Goal: Transaction & Acquisition: Purchase product/service

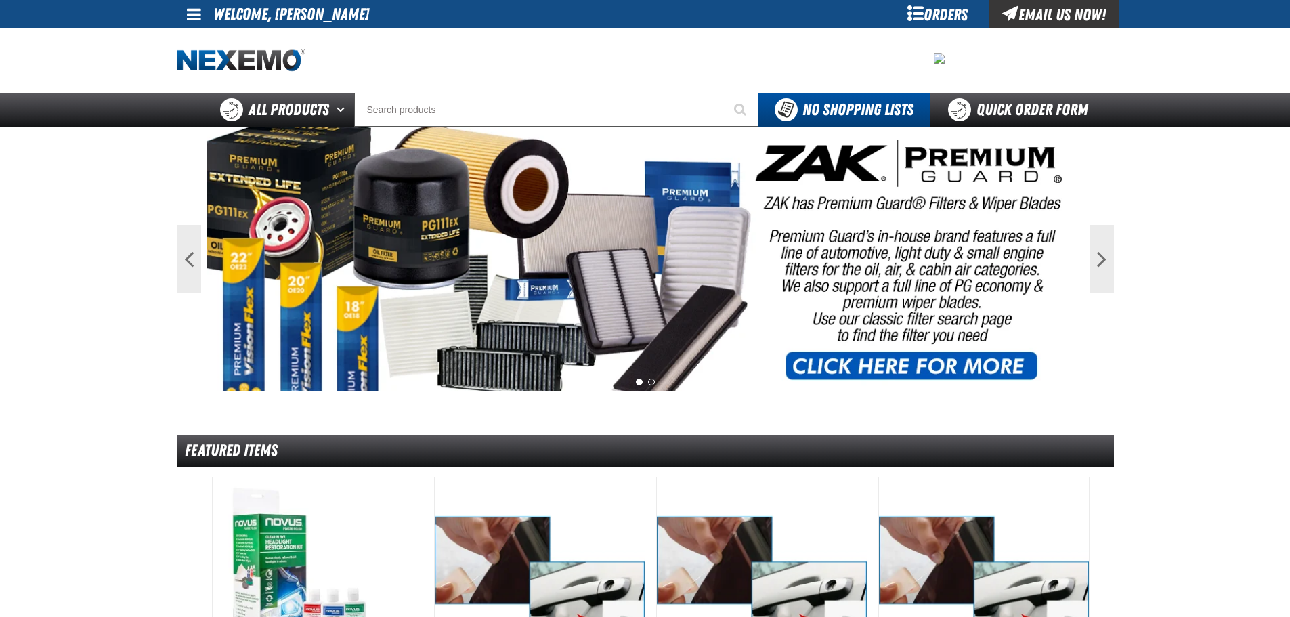
click at [192, 20] on span at bounding box center [194, 14] width 14 height 16
click at [196, 40] on link "My Account My Account" at bounding box center [213, 40] width 60 height 13
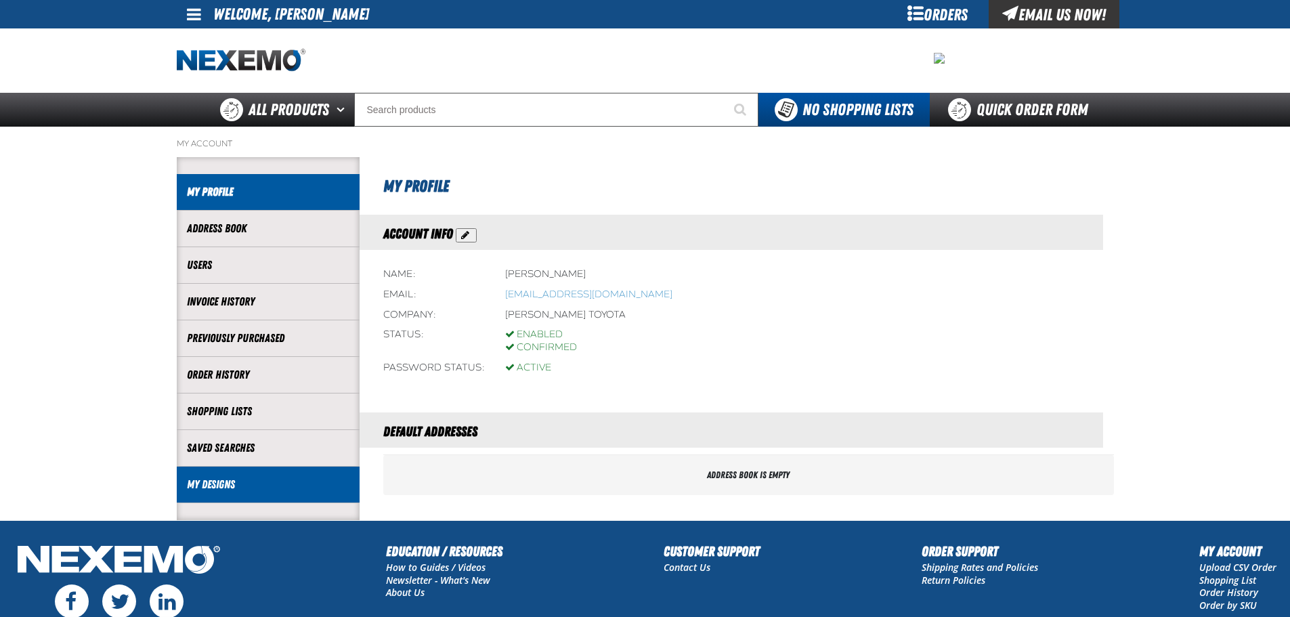
click at [280, 494] on li "My Designs" at bounding box center [268, 485] width 183 height 37
click at [209, 484] on link "My Designs" at bounding box center [268, 485] width 163 height 16
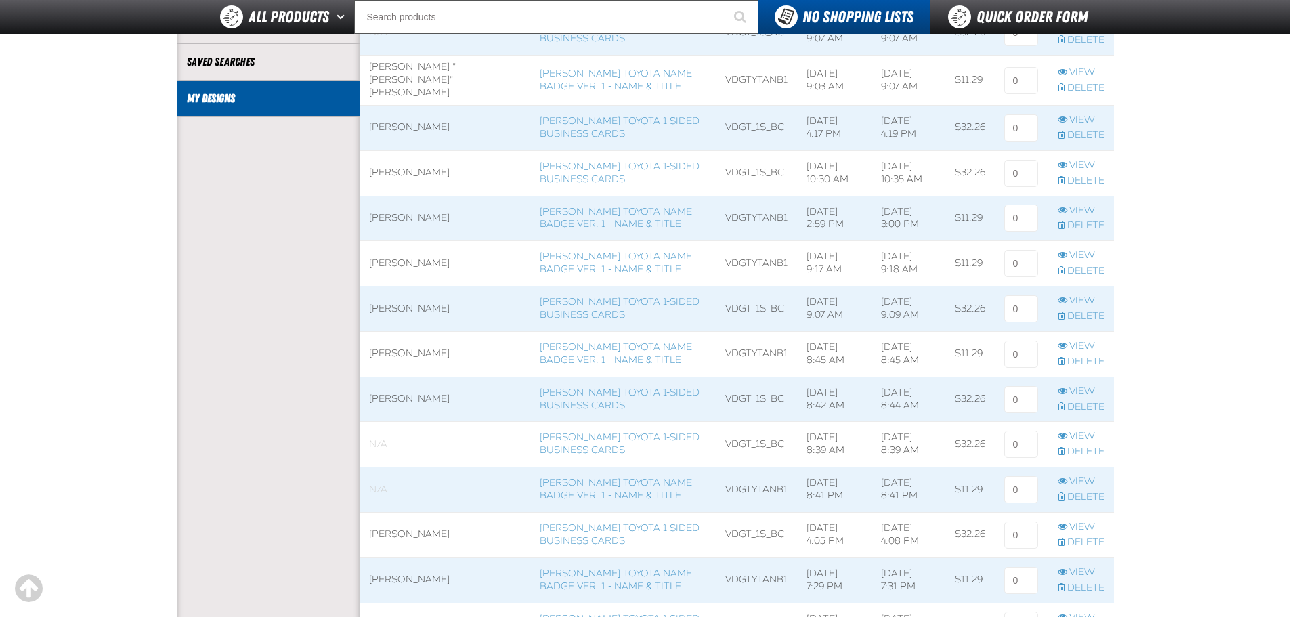
scroll to position [339, 0]
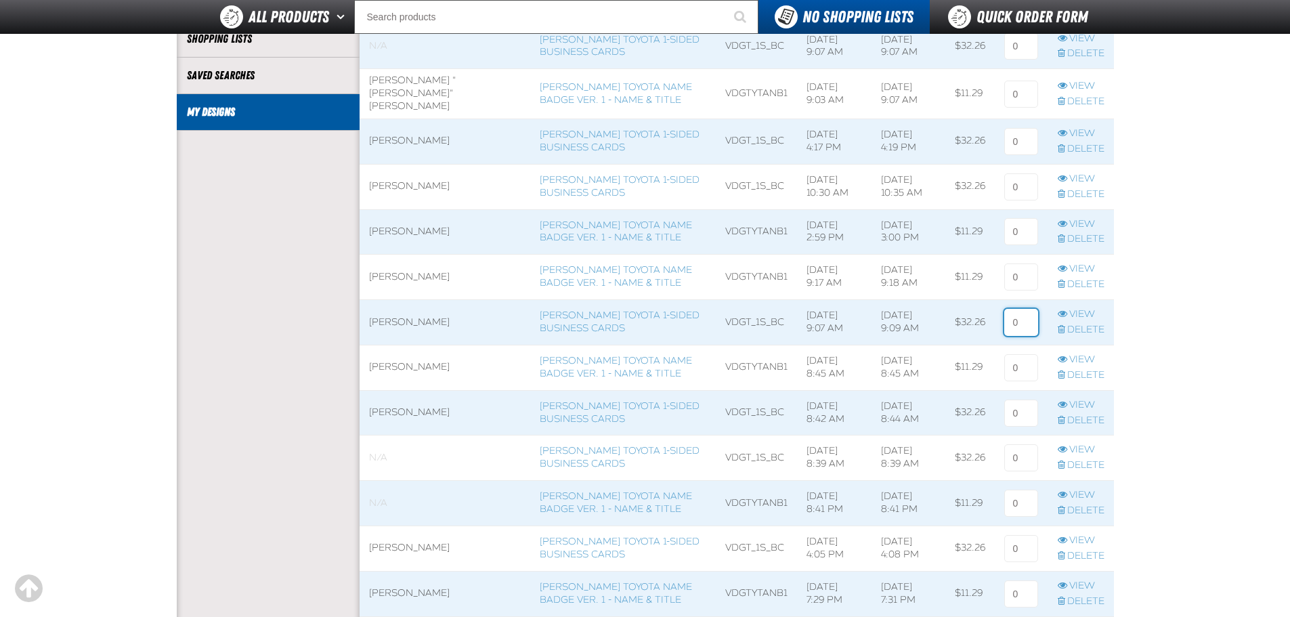
click at [1027, 314] on input at bounding box center [1021, 322] width 34 height 27
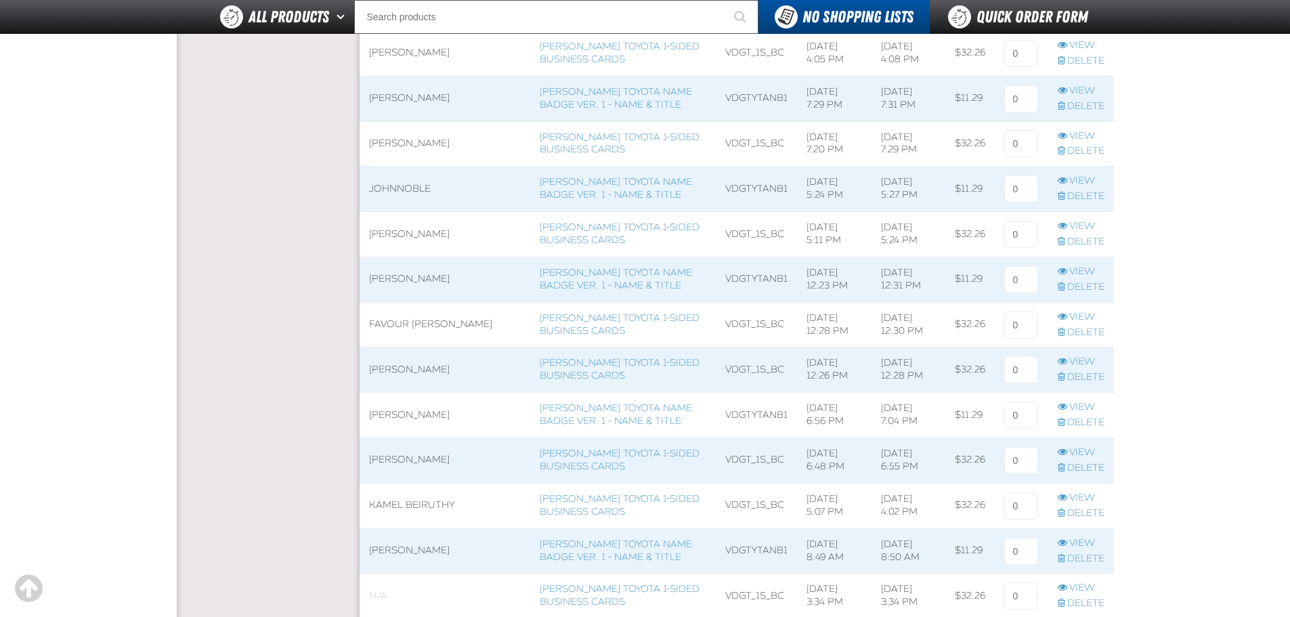
scroll to position [1083, 0]
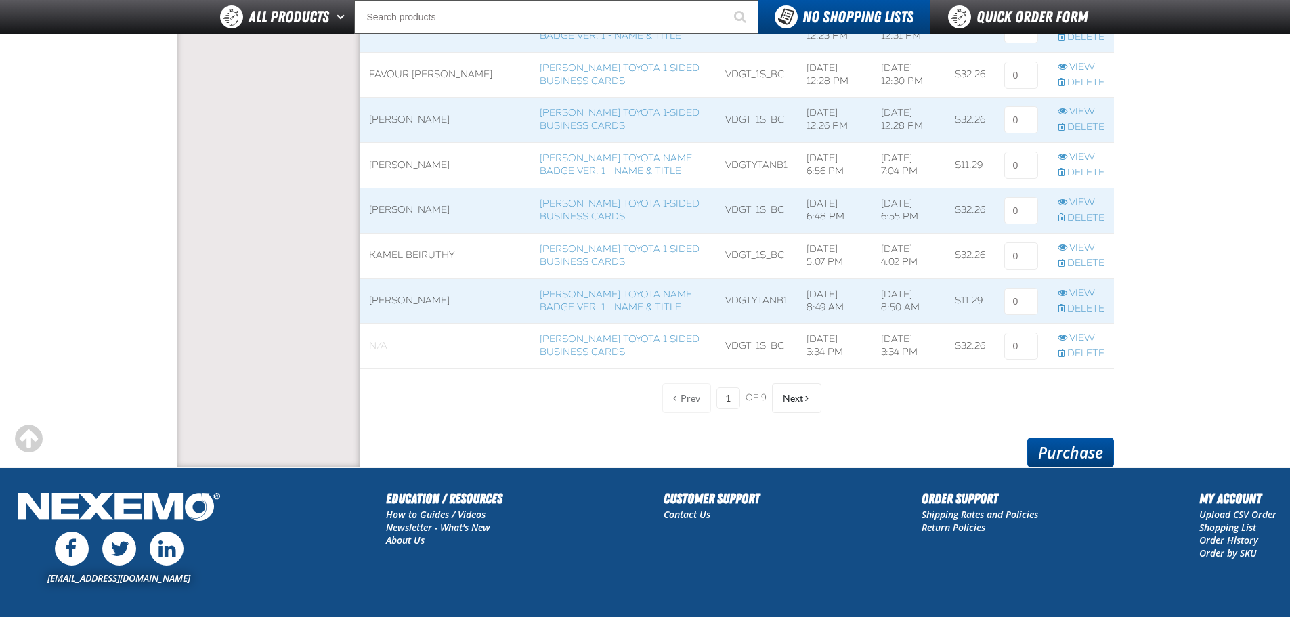
type input "1"
click at [1087, 456] on link "Purchase" at bounding box center [1070, 452] width 87 height 30
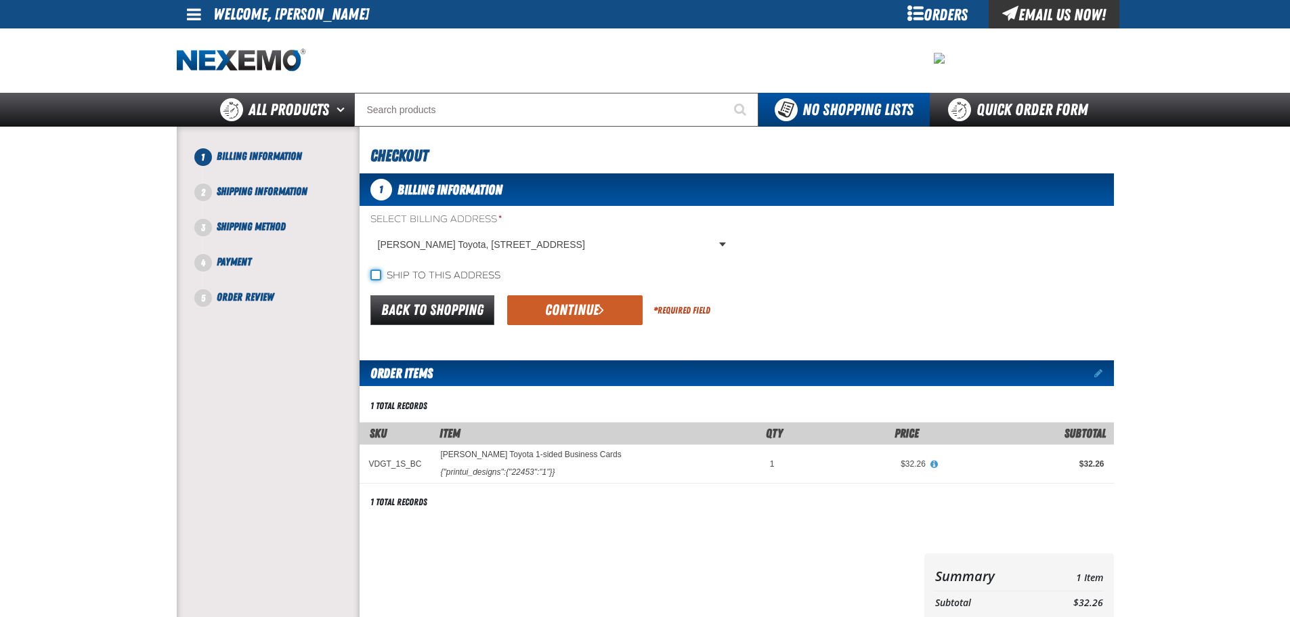
click at [377, 272] on input "Ship to this address" at bounding box center [375, 275] width 11 height 11
checkbox input "true"
click at [614, 309] on button "Continue" at bounding box center [574, 310] width 135 height 30
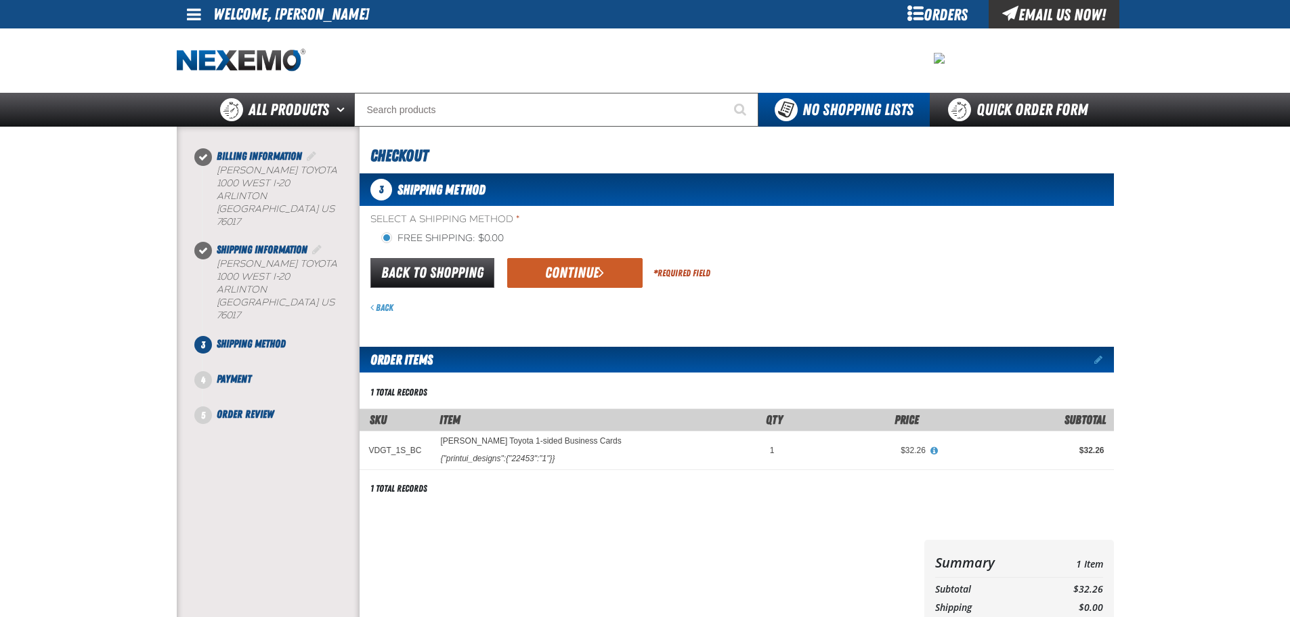
click at [592, 256] on div "Back to Shopping Continue * Required Field" at bounding box center [737, 273] width 754 height 35
click at [592, 269] on button "Continue" at bounding box center [574, 273] width 135 height 30
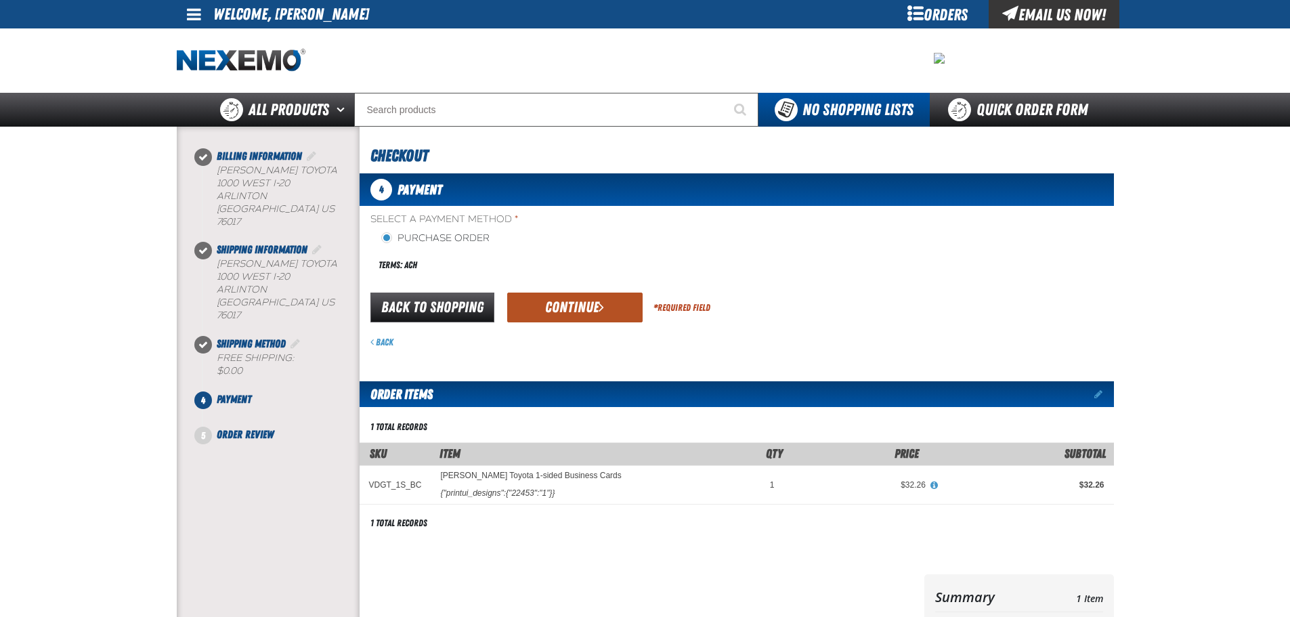
click at [588, 307] on button "Continue" at bounding box center [574, 308] width 135 height 30
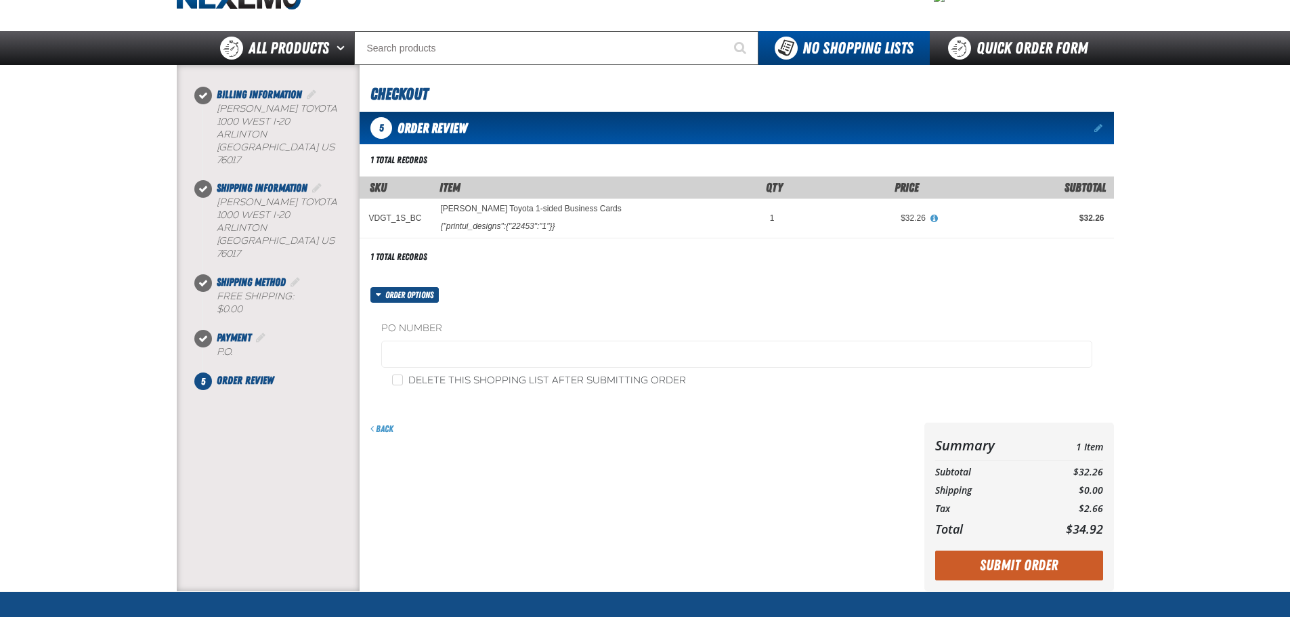
scroll to position [261, 0]
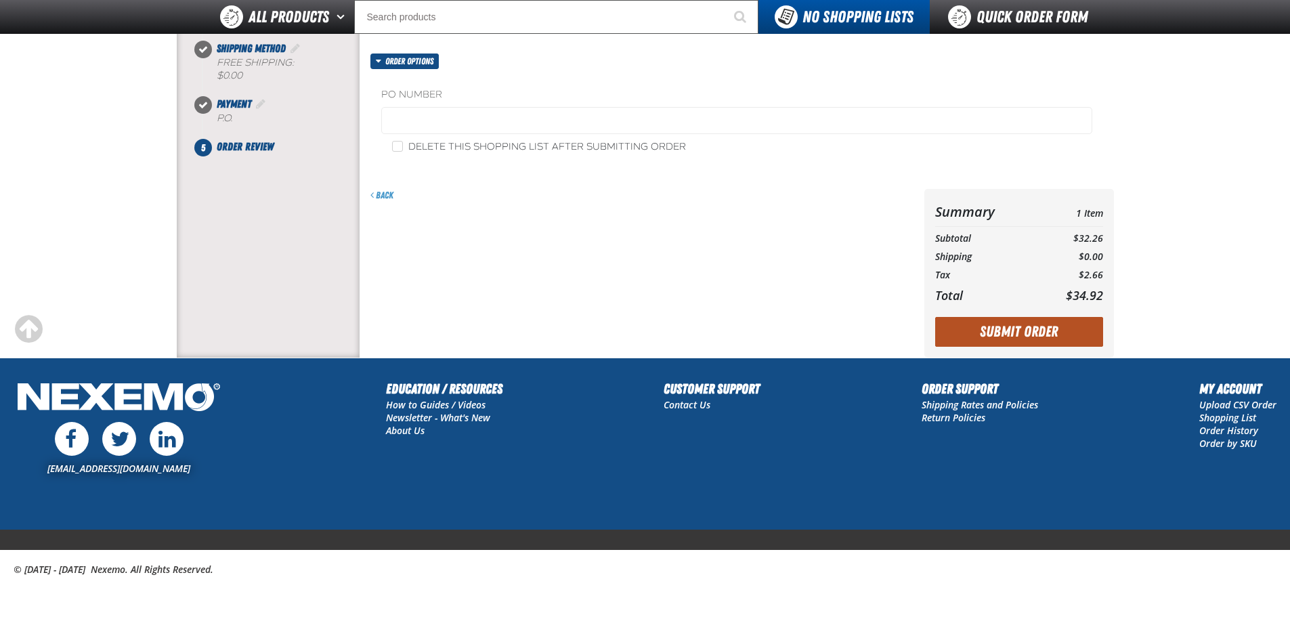
click at [1033, 332] on button "Submit Order" at bounding box center [1019, 332] width 168 height 30
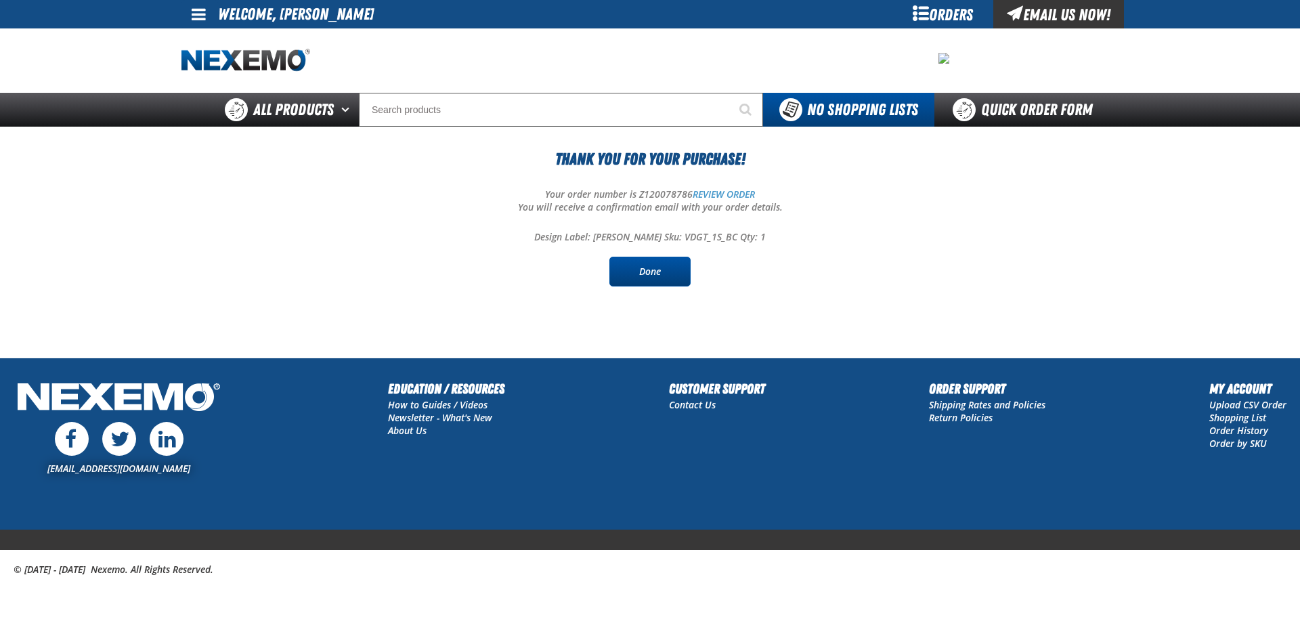
click at [665, 278] on link "Done" at bounding box center [649, 272] width 81 height 30
